Goal: Task Accomplishment & Management: Complete application form

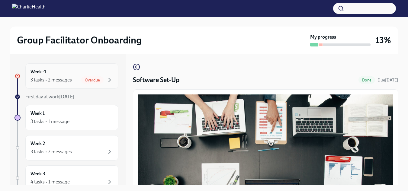
click at [93, 84] on div "Week -1 3 tasks • 2 messages Overdue" at bounding box center [71, 75] width 93 height 25
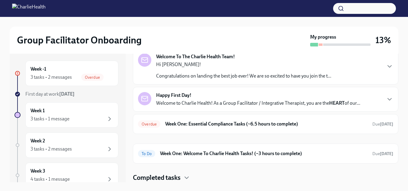
scroll to position [4, 0]
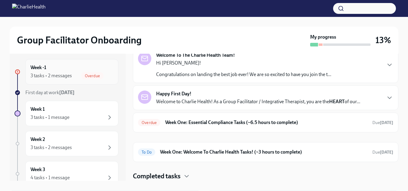
click at [89, 72] on div "Overdue" at bounding box center [92, 75] width 22 height 7
click at [265, 120] on h6 "Week One: Essential Compliance Tasks (~6.5 hours to complete)" at bounding box center [266, 122] width 202 height 7
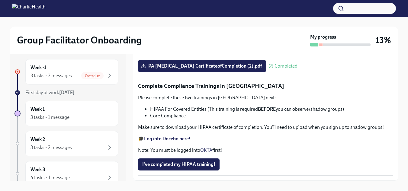
scroll to position [1465, 0]
click at [87, 111] on div "Week 1 3 tasks • 1 message" at bounding box center [71, 113] width 83 height 15
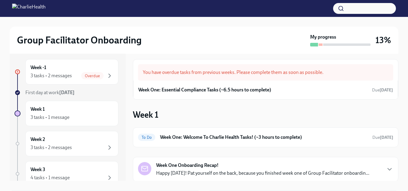
drag, startPoint x: 391, startPoint y: 93, endPoint x: 392, endPoint y: 103, distance: 9.7
click at [392, 103] on div "You have overdue tasks from previous weeks. Please complete them as soon as pos…" at bounding box center [265, 129] width 265 height 141
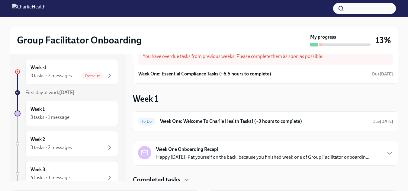
scroll to position [20, 0]
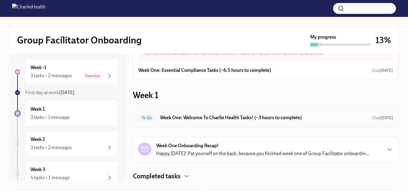
click at [245, 119] on h6 "Week One: Welcome To Charlie Health Tasks! (~3 hours to complete)" at bounding box center [263, 117] width 207 height 7
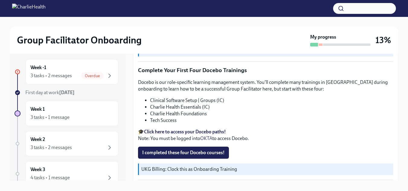
scroll to position [835, 0]
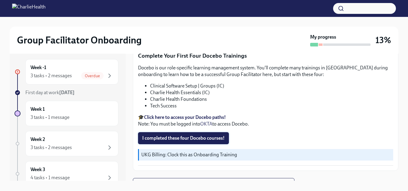
click at [221, 135] on span "I completed these four Docebo courses!" at bounding box center [183, 138] width 82 height 6
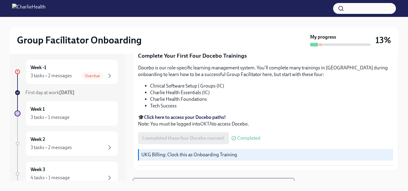
click at [222, 114] on strong "Click here to access your Docebo paths!" at bounding box center [185, 117] width 82 height 6
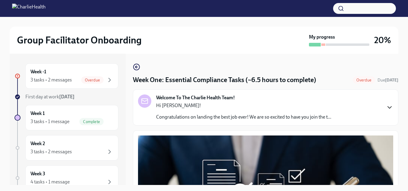
click at [386, 108] on icon "button" at bounding box center [389, 107] width 7 height 7
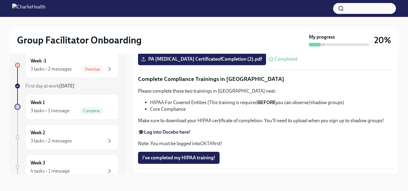
scroll to position [1759, 0]
click at [173, 131] on strong "Log into Docebo here!" at bounding box center [167, 132] width 46 height 6
